Goal: Information Seeking & Learning: Understand process/instructions

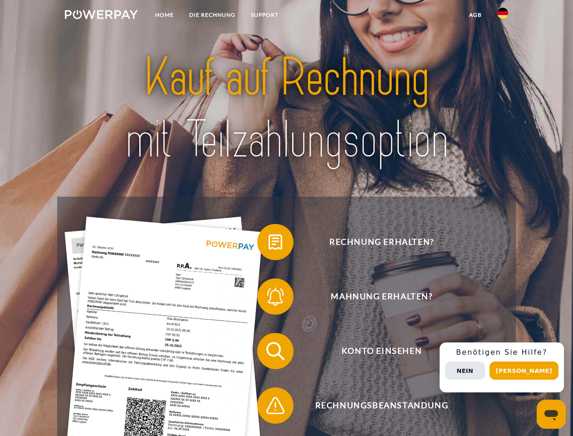
click at [101, 16] on img at bounding box center [101, 14] width 73 height 9
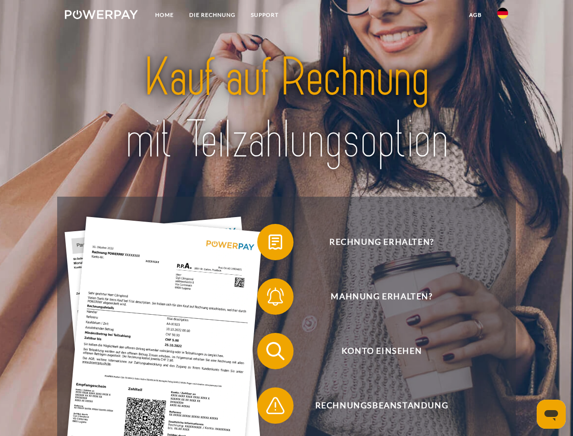
click at [503, 16] on img at bounding box center [502, 13] width 11 height 11
click at [475, 15] on link "agb" at bounding box center [476, 15] width 28 height 16
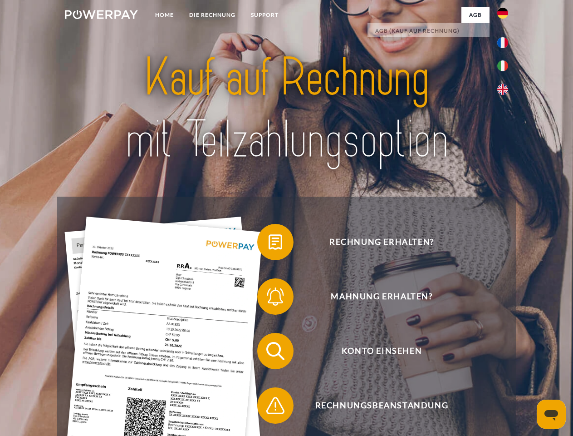
click at [269, 244] on span at bounding box center [261, 241] width 45 height 45
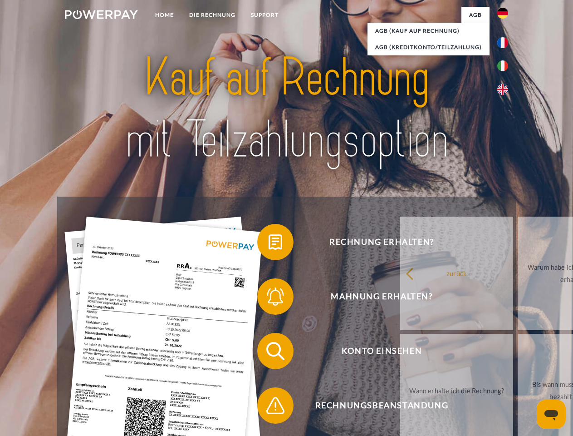
click at [269, 298] on span at bounding box center [261, 296] width 45 height 45
click at [518, 353] on link "Bis wann muss die Rechnung bezahlt werden?" at bounding box center [574, 390] width 113 height 113
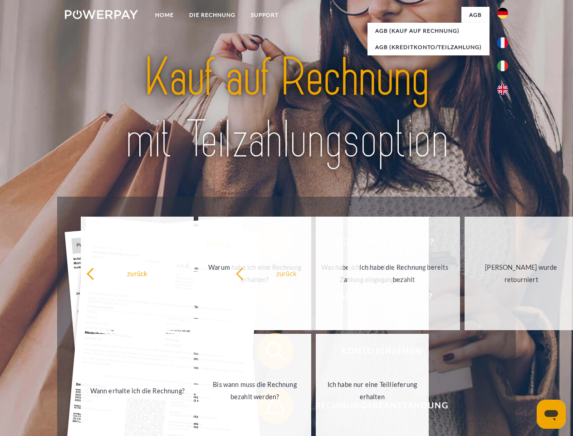
click at [269, 407] on span at bounding box center [261, 405] width 45 height 45
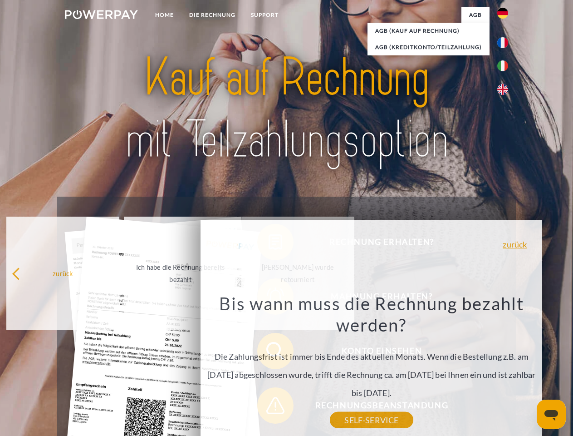
click at [505, 367] on div "Rechnung erhalten? Mahnung erhalten? Konto einsehen" at bounding box center [286, 378] width 458 height 363
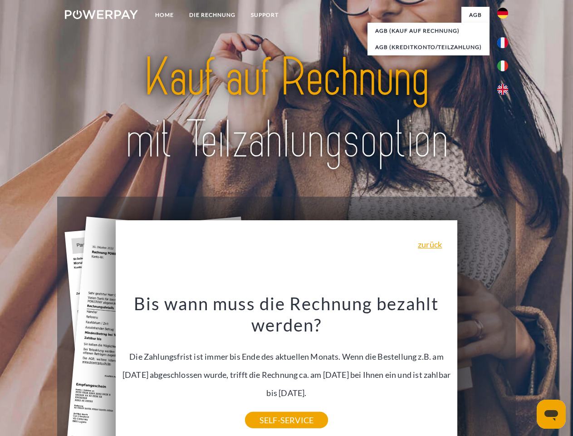
click at [483, 369] on span "Konto einsehen" at bounding box center [381, 351] width 222 height 36
click at [527, 370] on header "Home DIE RECHNUNG SUPPORT" at bounding box center [286, 313] width 573 height 627
